Goal: Find specific page/section: Find specific page/section

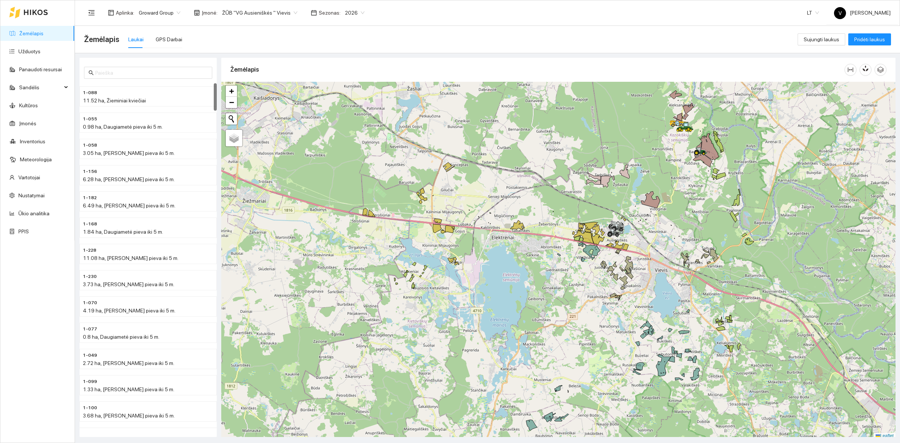
scroll to position [2, 0]
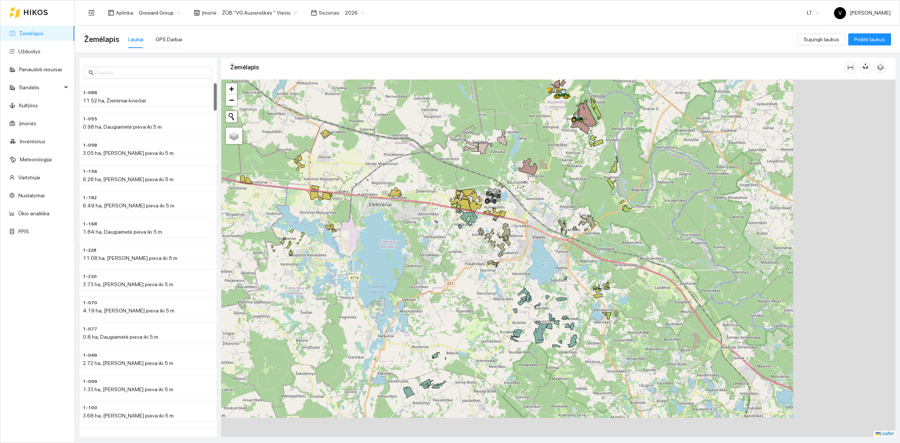
drag, startPoint x: 641, startPoint y: 327, endPoint x: 298, endPoint y: 214, distance: 360.7
click at [518, 297] on div at bounding box center [558, 258] width 674 height 357
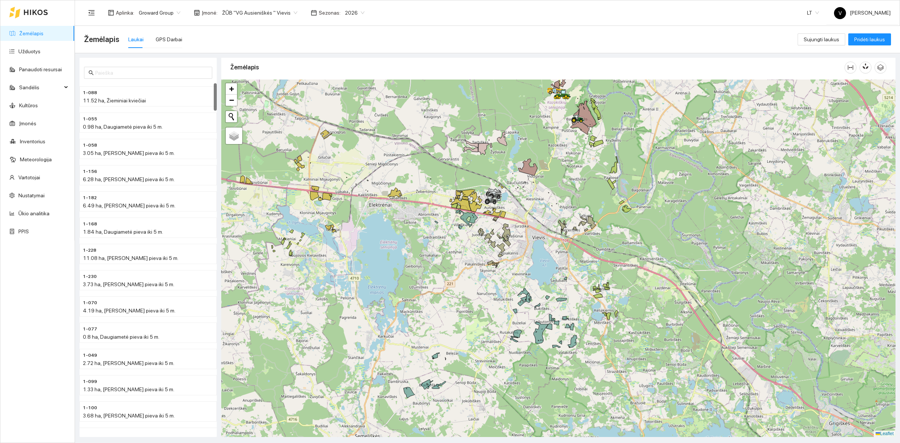
click at [35, 32] on link "Žemėlapis" at bounding box center [31, 33] width 24 height 6
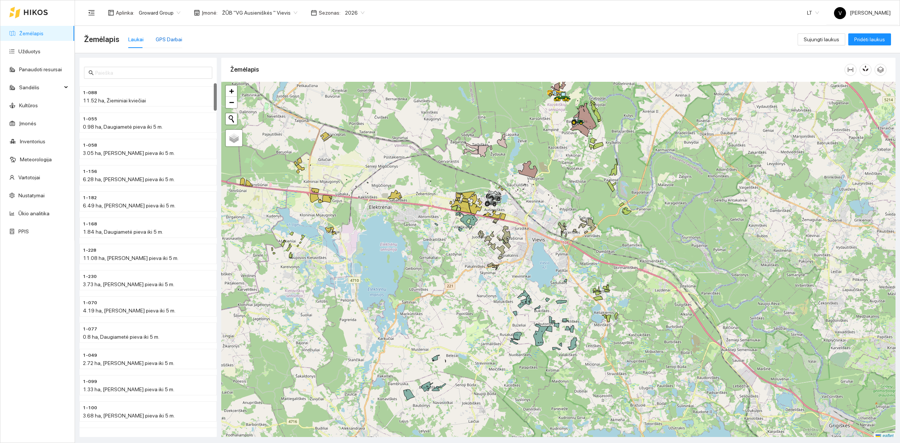
click at [165, 40] on div "GPS Darbai" at bounding box center [169, 39] width 27 height 8
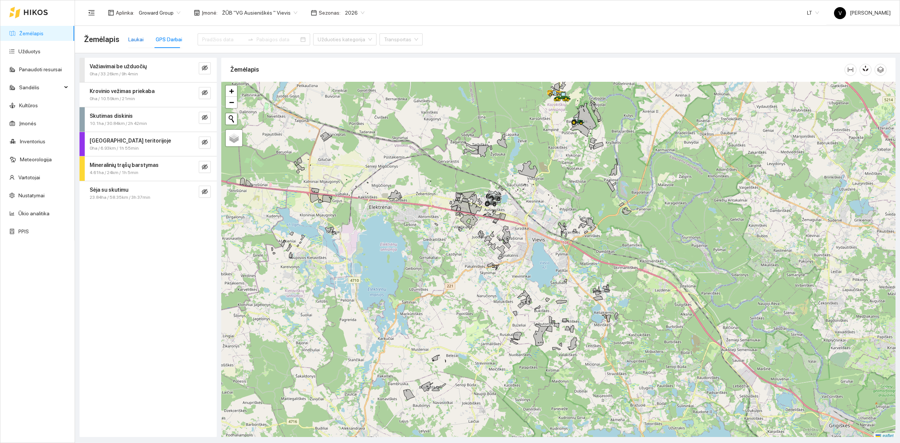
click at [128, 40] on div "Laukai" at bounding box center [135, 39] width 15 height 8
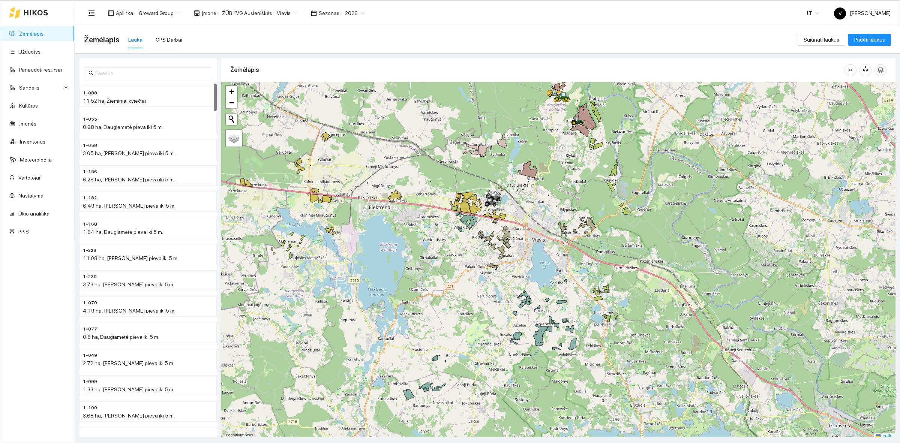
scroll to position [2, 0]
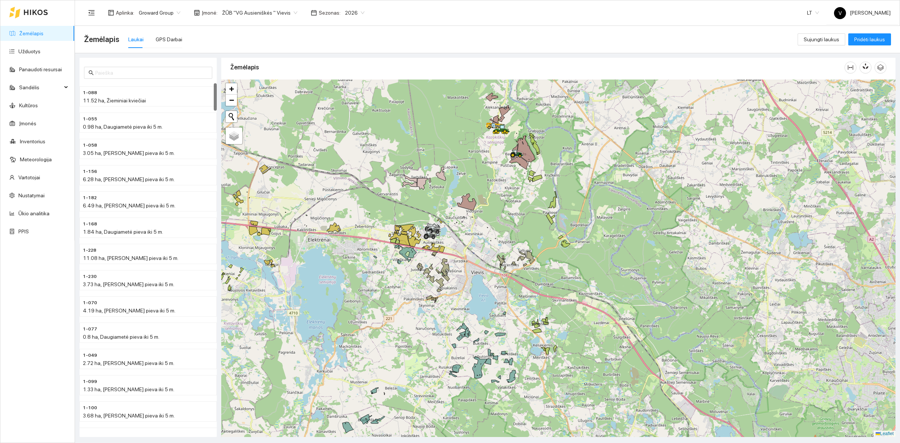
drag, startPoint x: 580, startPoint y: 214, endPoint x: 565, endPoint y: 234, distance: 25.5
click at [565, 234] on div at bounding box center [558, 258] width 674 height 357
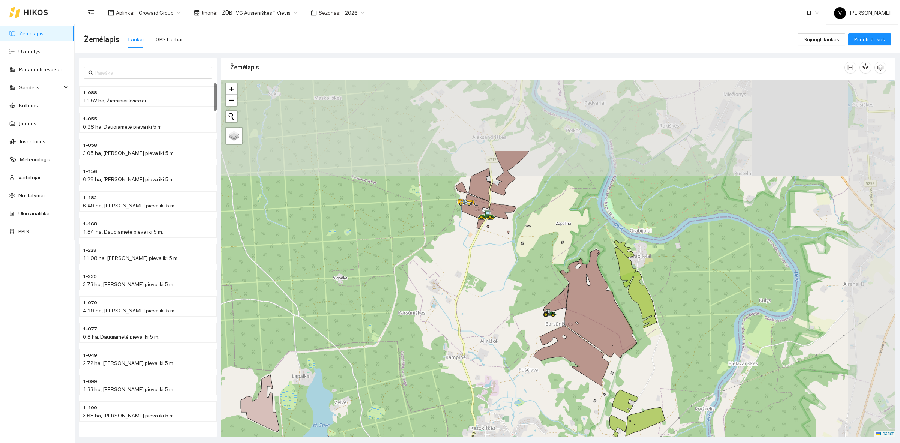
drag, startPoint x: 559, startPoint y: 152, endPoint x: 500, endPoint y: 252, distance: 115.5
click at [500, 252] on div at bounding box center [558, 258] width 674 height 357
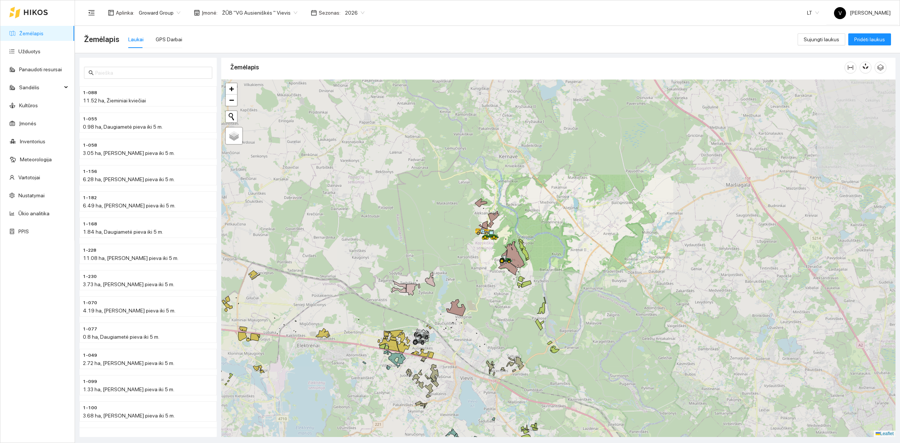
drag, startPoint x: 447, startPoint y: 342, endPoint x: 493, endPoint y: 271, distance: 84.8
click at [465, 299] on icon at bounding box center [455, 307] width 19 height 17
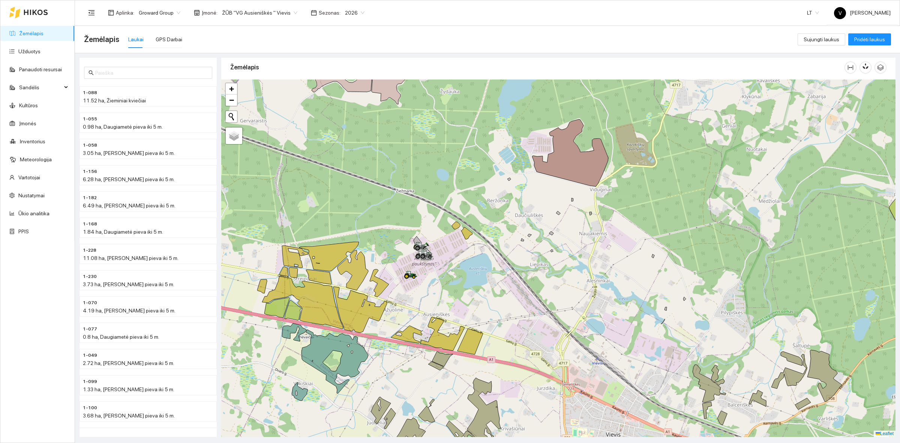
drag, startPoint x: 587, startPoint y: 275, endPoint x: 567, endPoint y: 267, distance: 21.5
click at [567, 267] on div at bounding box center [558, 258] width 674 height 357
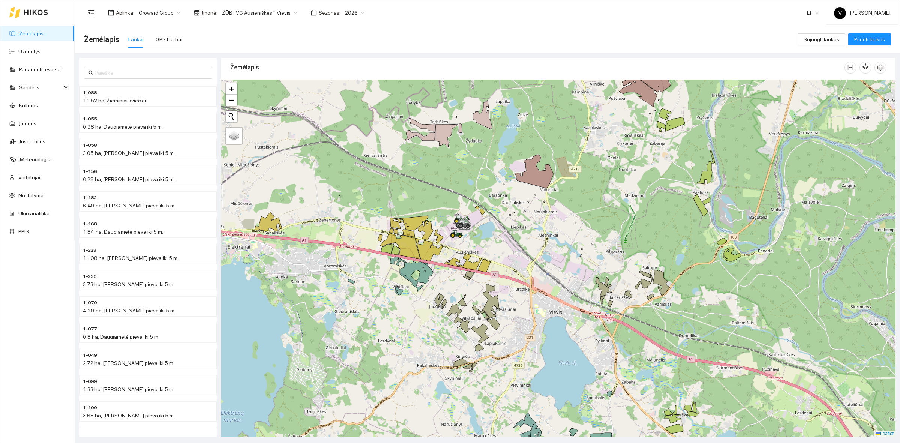
drag, startPoint x: 456, startPoint y: 239, endPoint x: 472, endPoint y: 239, distance: 16.1
click at [472, 239] on div at bounding box center [558, 258] width 674 height 357
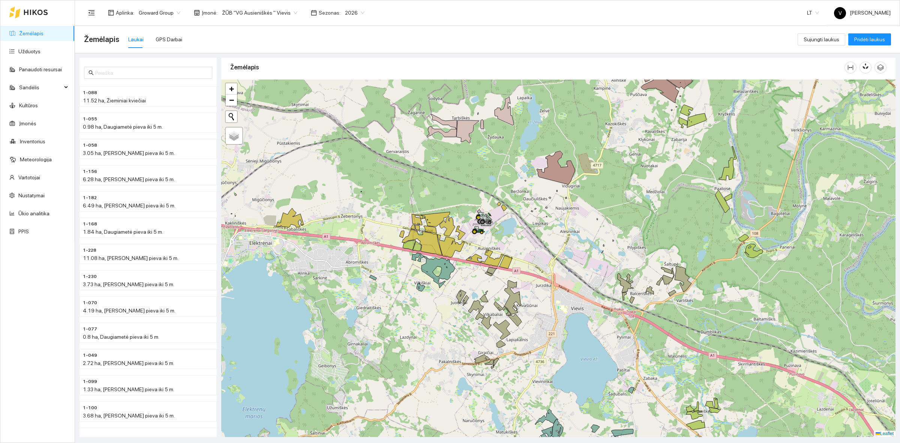
click at [439, 293] on div at bounding box center [558, 258] width 674 height 357
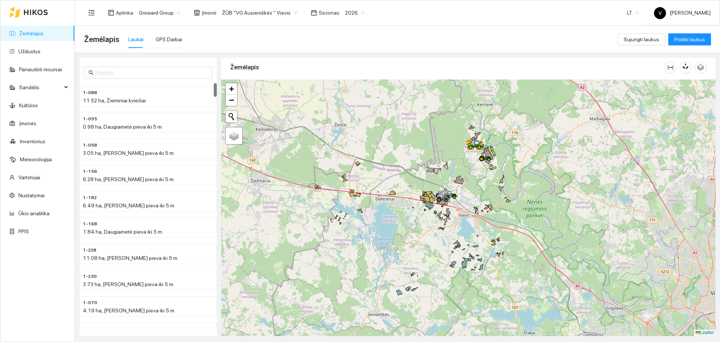
drag, startPoint x: 506, startPoint y: 227, endPoint x: 497, endPoint y: 222, distance: 10.2
click at [497, 222] on div at bounding box center [468, 208] width 494 height 257
drag, startPoint x: 446, startPoint y: 286, endPoint x: 434, endPoint y: 248, distance: 40.7
click at [445, 243] on div at bounding box center [468, 208] width 494 height 257
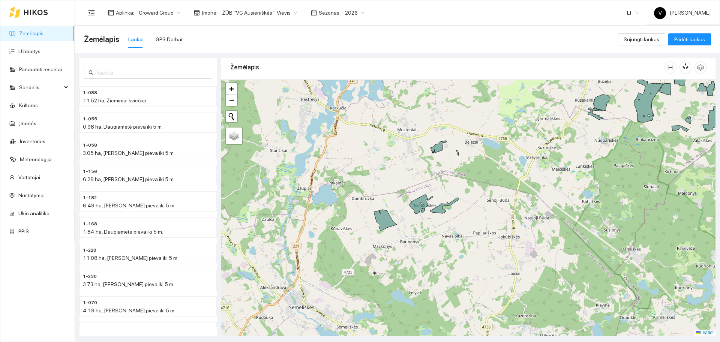
drag, startPoint x: 425, startPoint y: 213, endPoint x: 422, endPoint y: 217, distance: 5.3
click at [422, 216] on div at bounding box center [468, 208] width 494 height 257
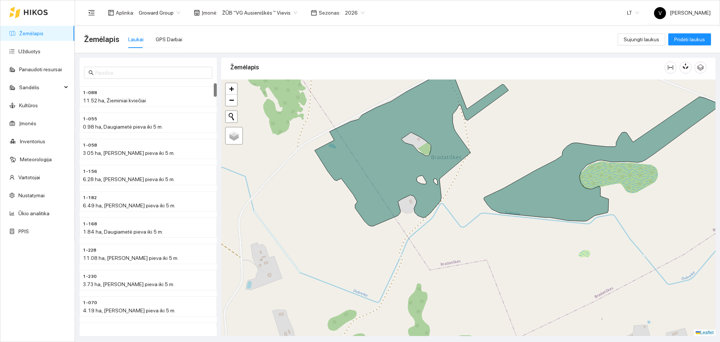
click at [327, 15] on span "Sezonas :" at bounding box center [330, 13] width 22 height 8
click at [350, 12] on span "2026" at bounding box center [355, 12] width 20 height 11
click at [345, 86] on div "2025" at bounding box center [346, 87] width 20 height 8
